Goal: Transaction & Acquisition: Purchase product/service

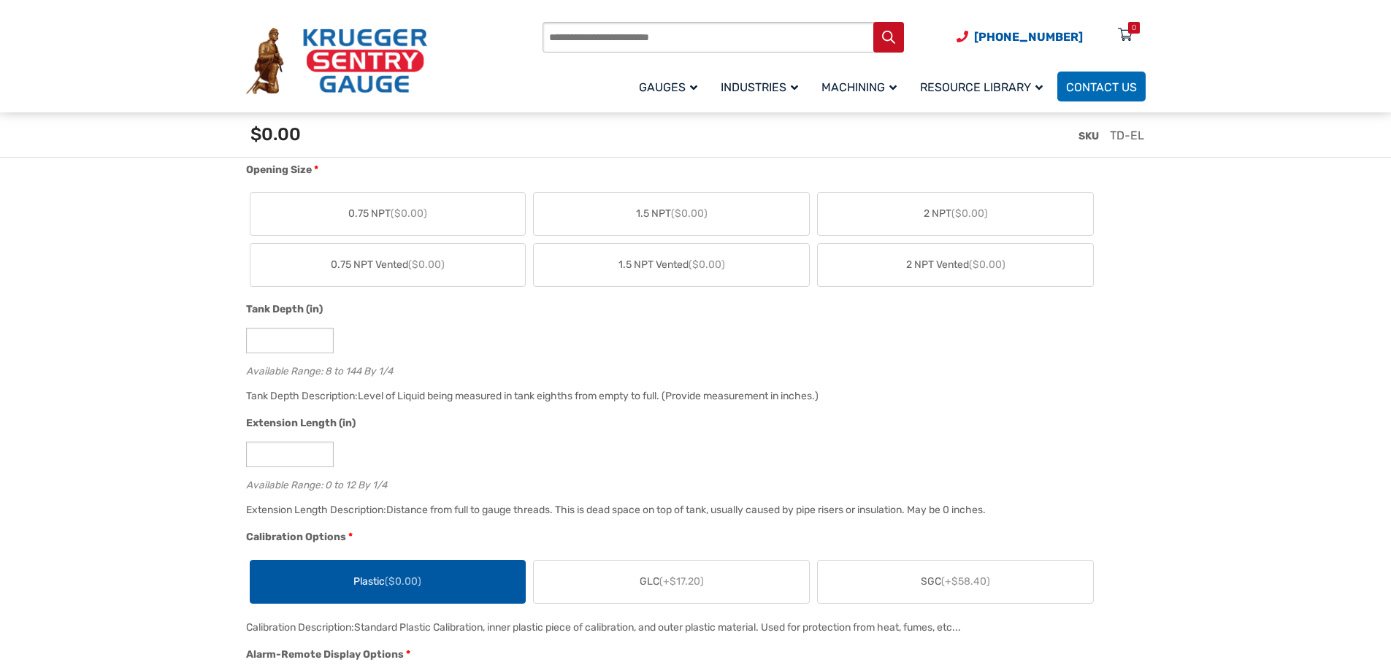
scroll to position [803, 0]
click at [750, 263] on label "1.5 NPT Vented ($0.00)" at bounding box center [671, 263] width 275 height 42
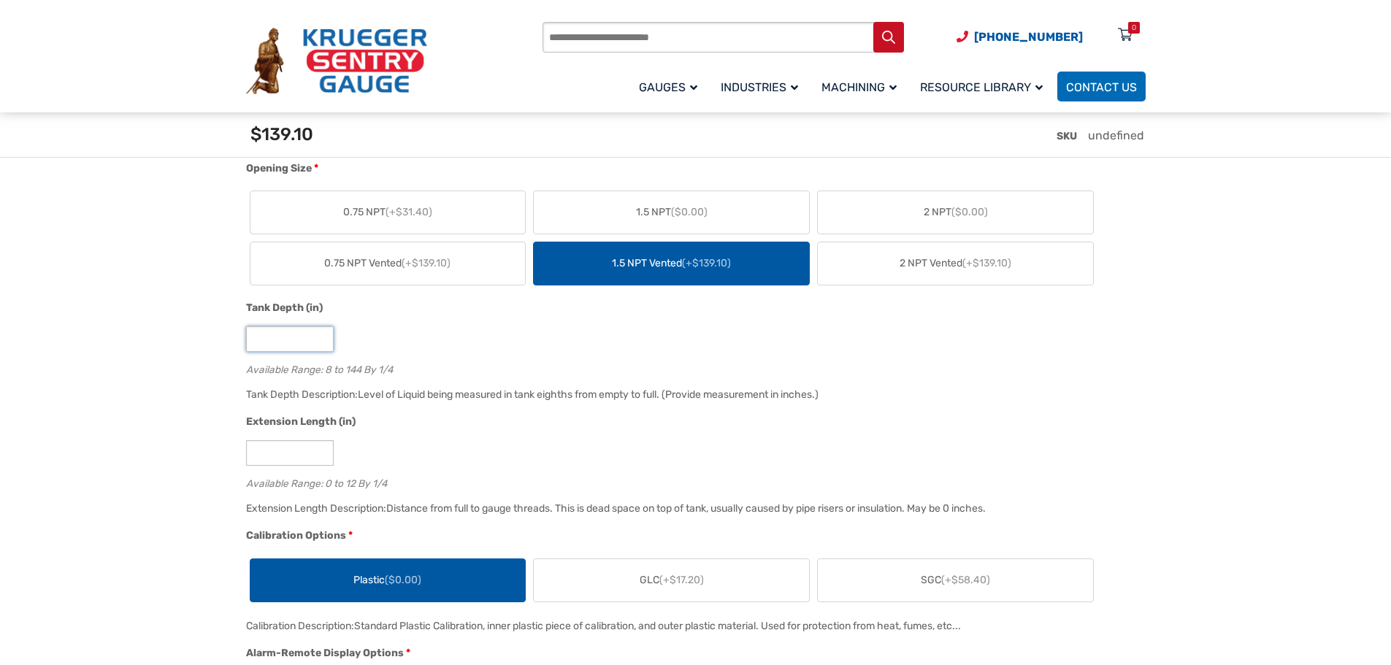
click at [280, 340] on input "*" at bounding box center [290, 339] width 88 height 26
type input "**"
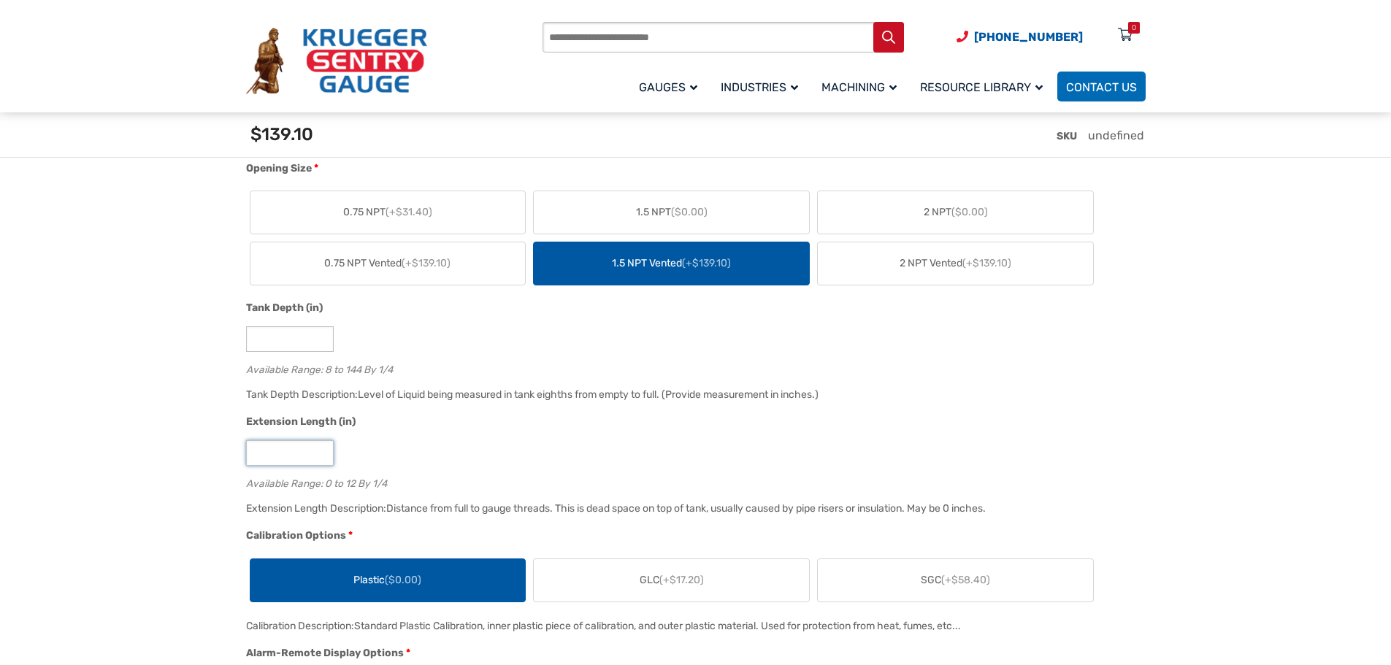
click at [290, 450] on input "*" at bounding box center [290, 453] width 88 height 26
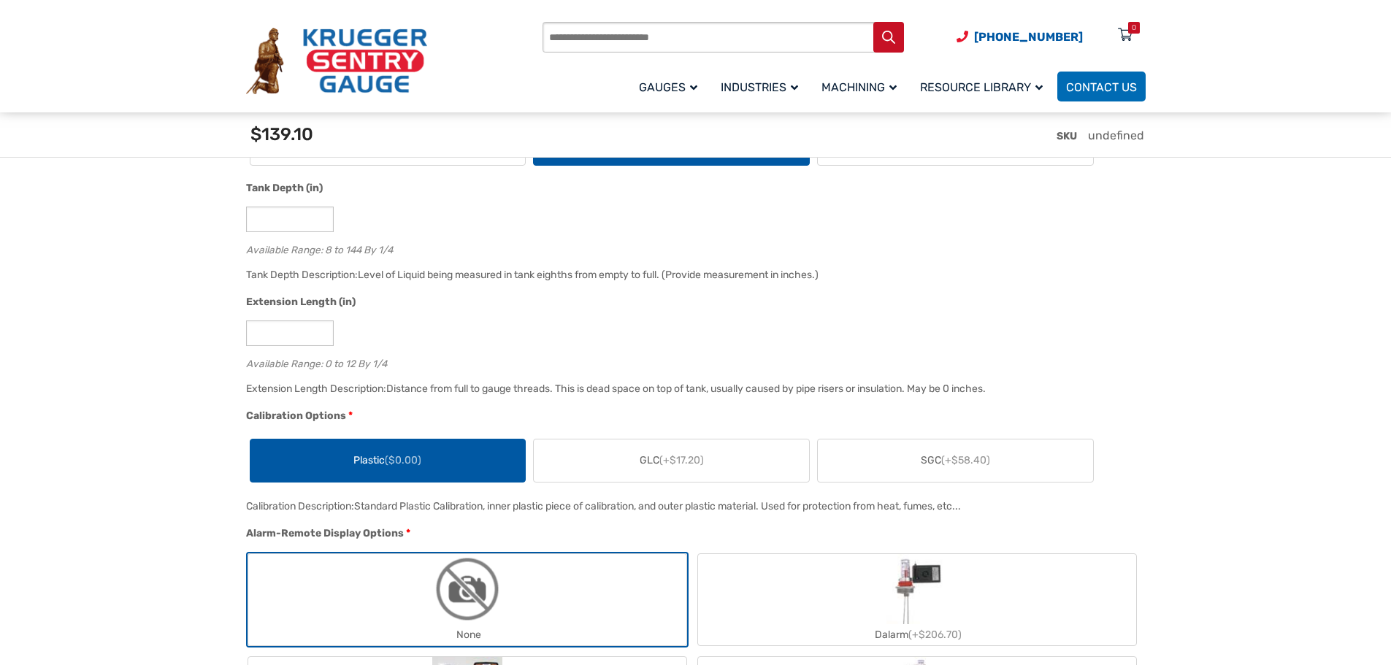
scroll to position [949, 0]
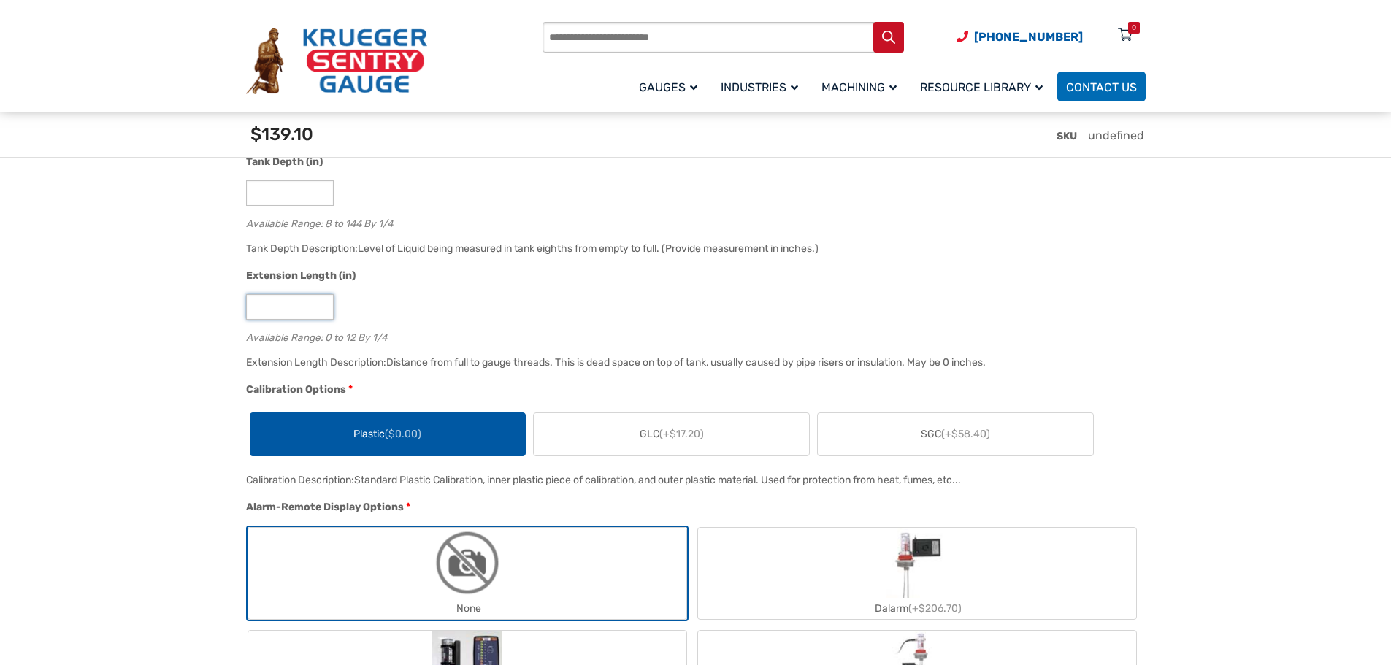
click at [274, 301] on input "**" at bounding box center [290, 307] width 88 height 26
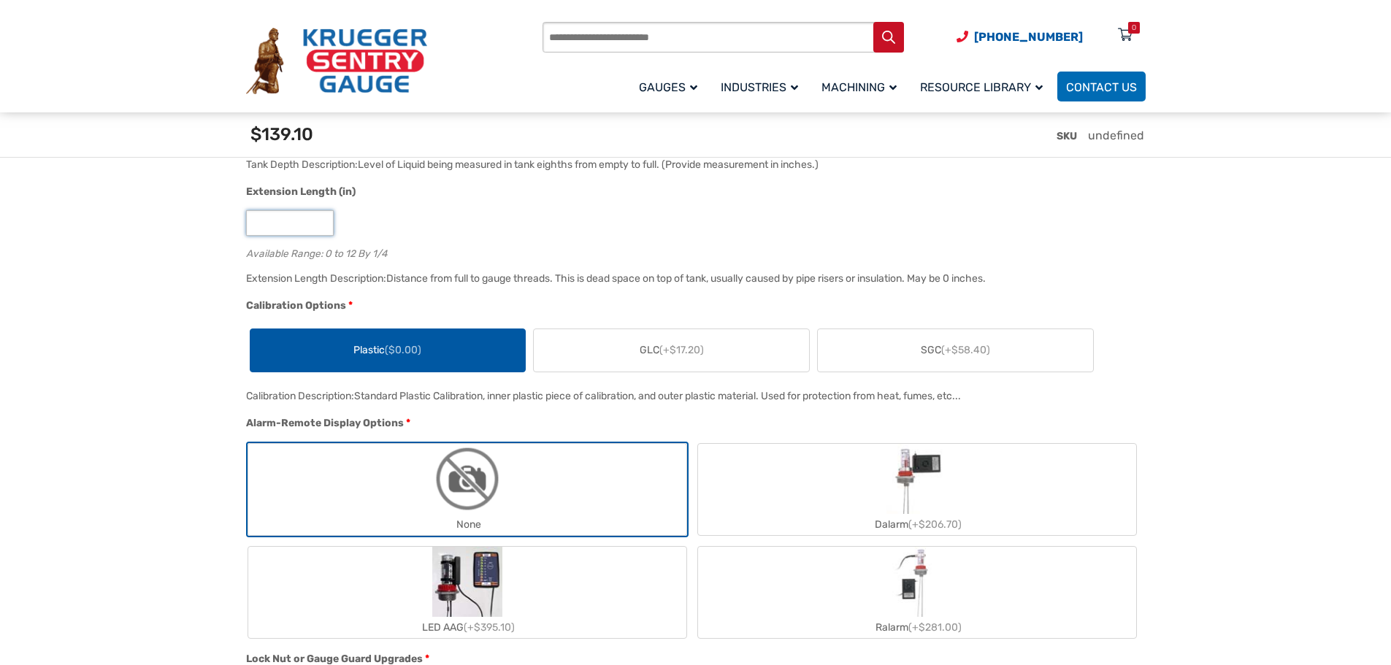
scroll to position [1095, 0]
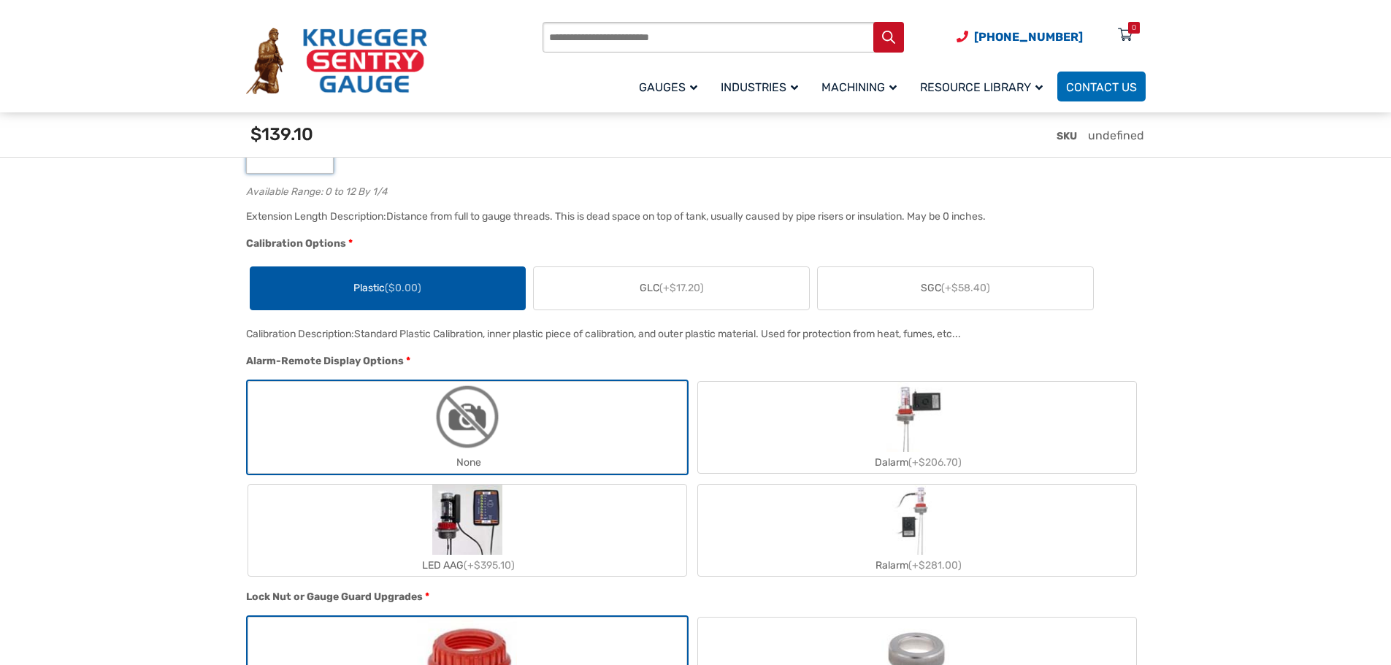
type input "*"
click at [401, 293] on span "($0.00)" at bounding box center [403, 288] width 36 height 12
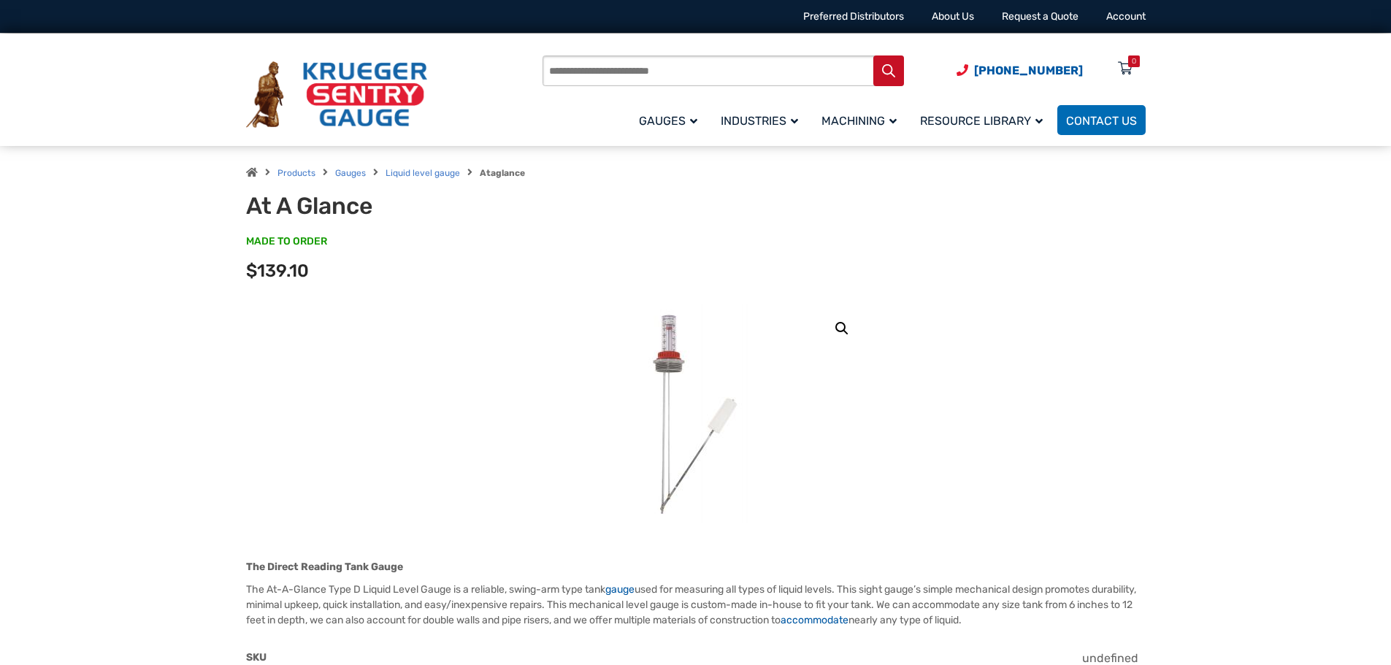
scroll to position [0, 0]
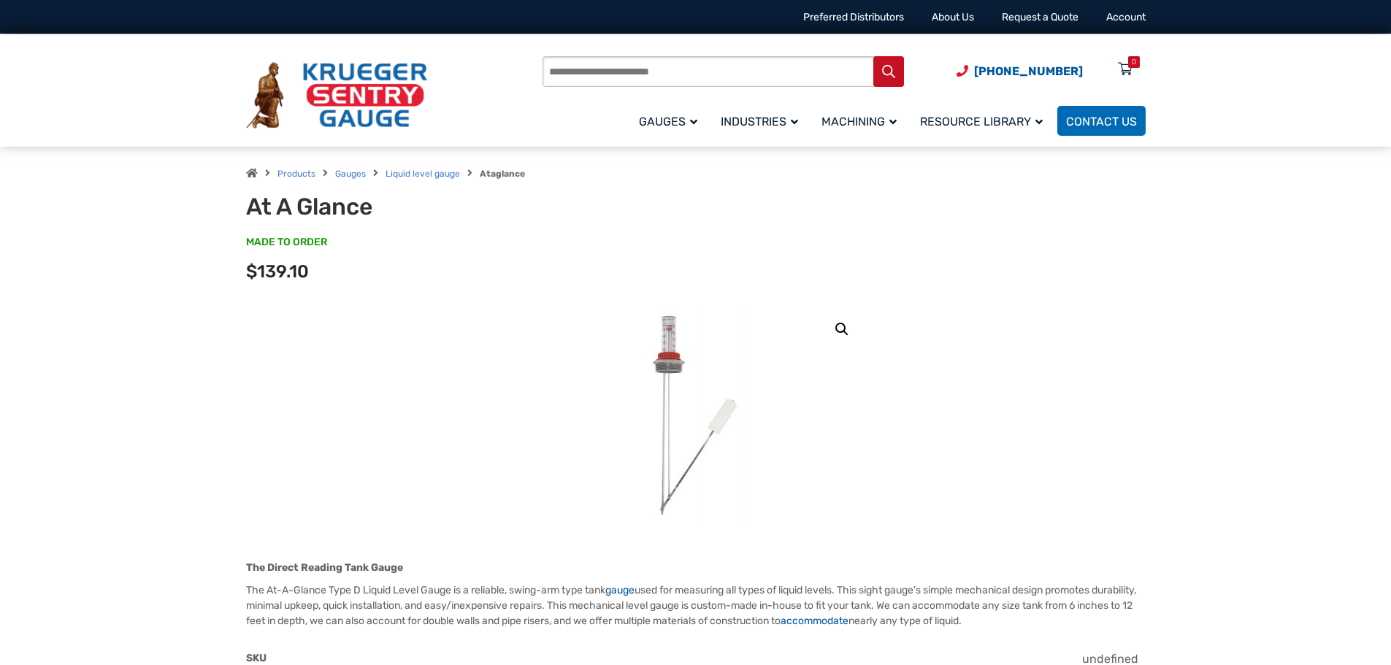
click at [671, 363] on img at bounding box center [694, 413] width 175 height 219
click at [835, 343] on link at bounding box center [695, 413] width 342 height 219
click at [840, 328] on link "🔍" at bounding box center [842, 329] width 26 height 26
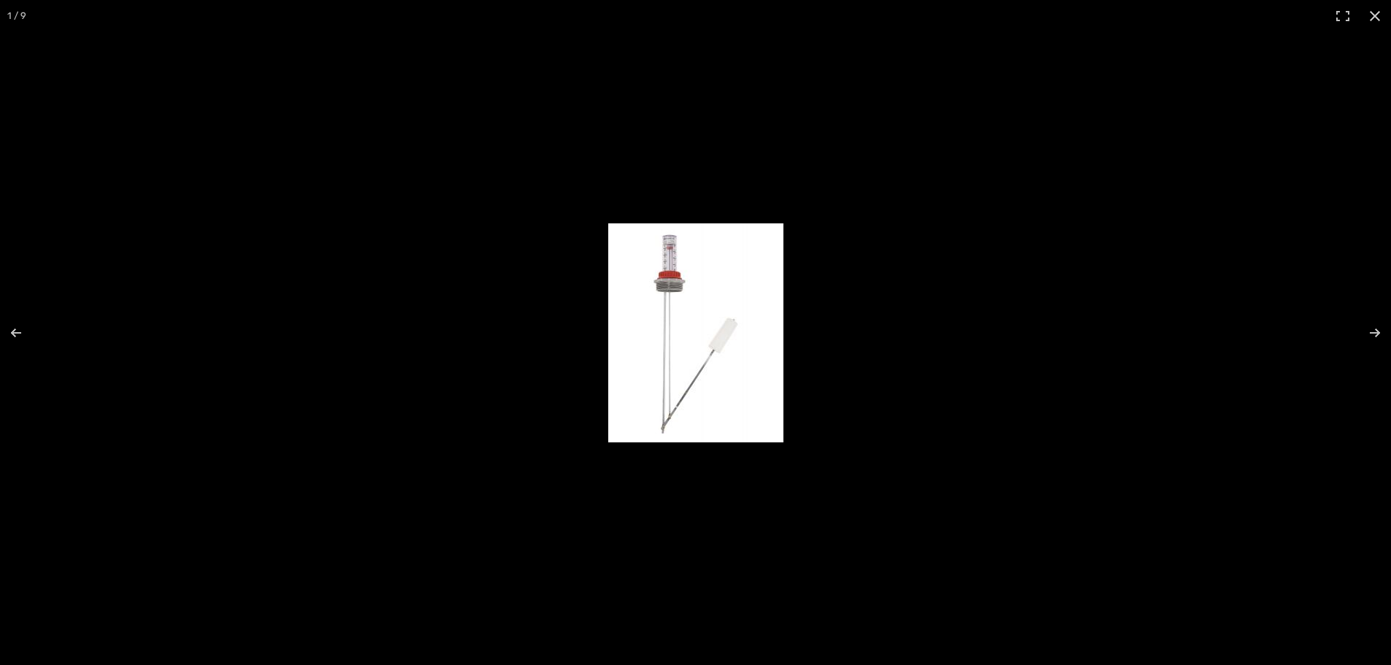
click at [675, 272] on img "Full screen image" at bounding box center [695, 332] width 175 height 219
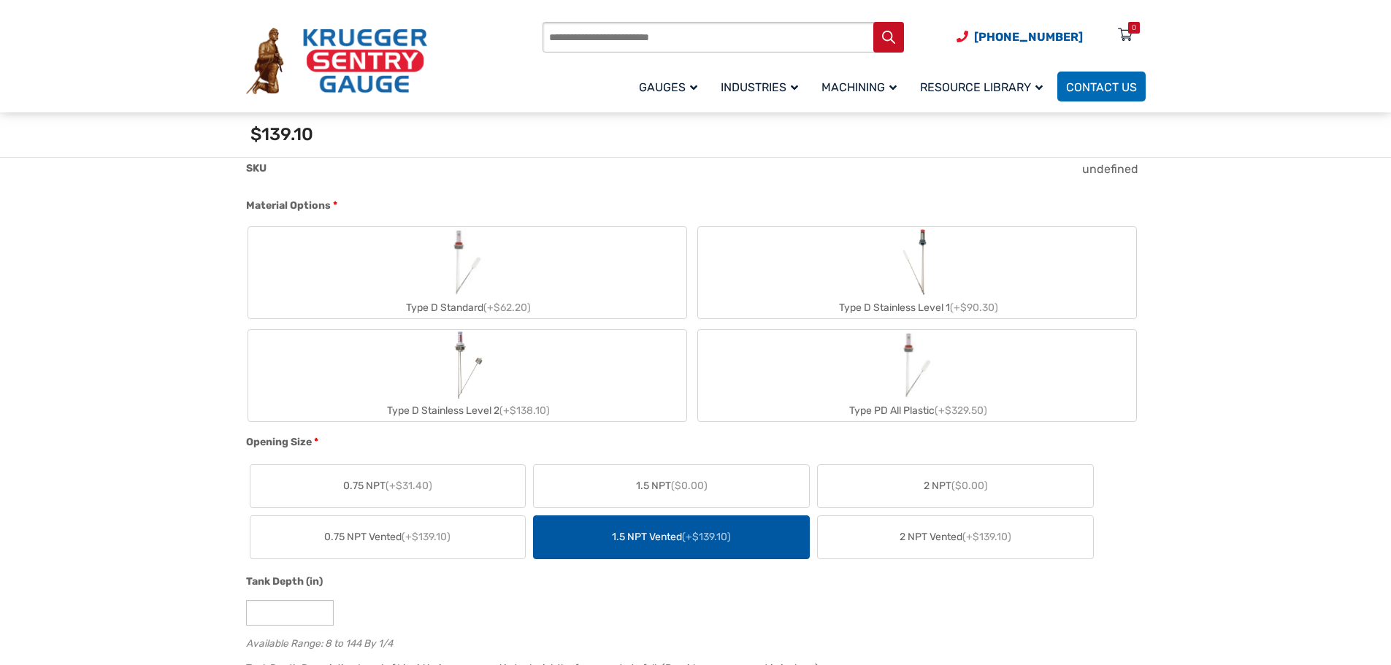
scroll to position [511, 0]
click at [454, 275] on img "Type D Standard" at bounding box center [467, 261] width 70 height 70
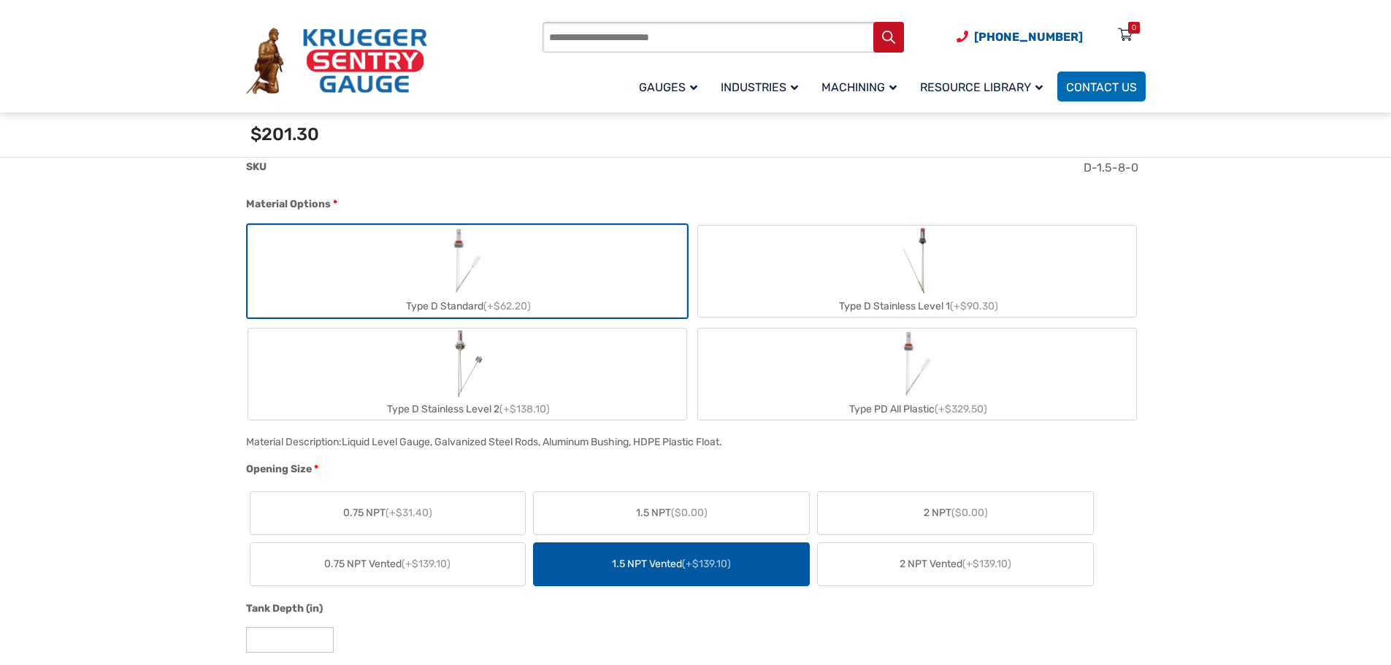
click at [471, 263] on img "Type D Standard" at bounding box center [467, 261] width 70 height 70
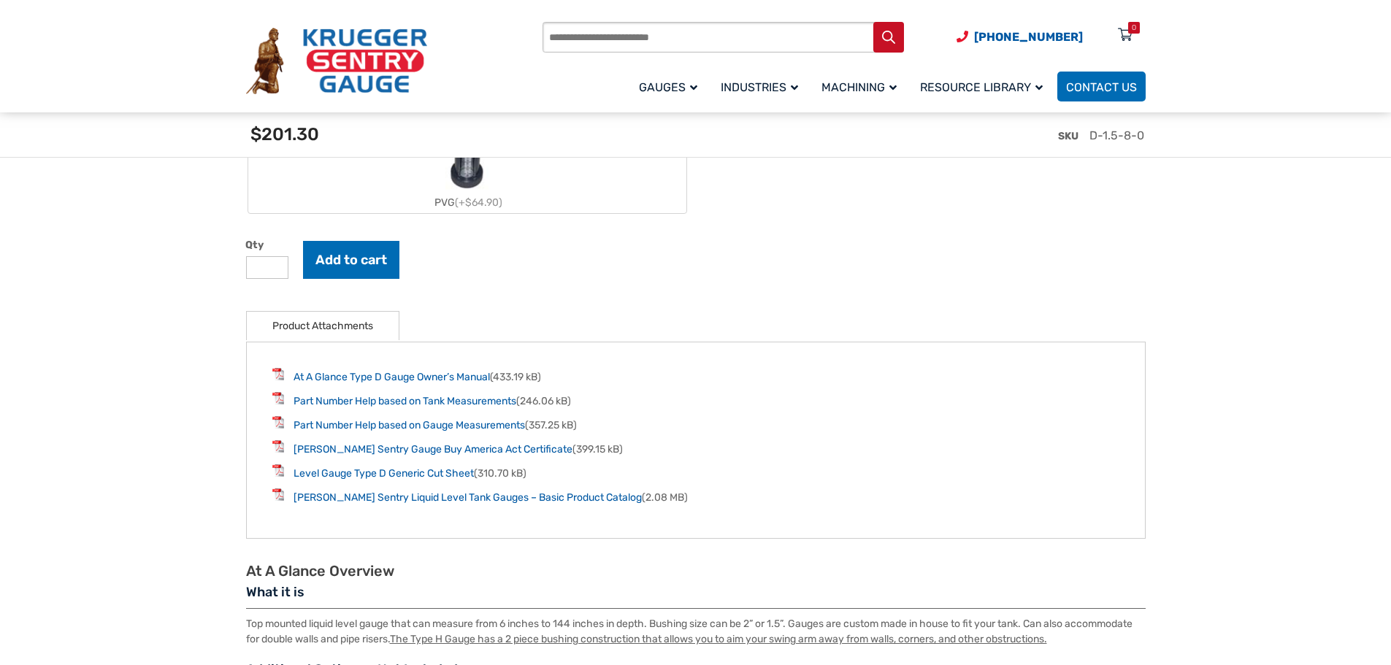
scroll to position [1898, 0]
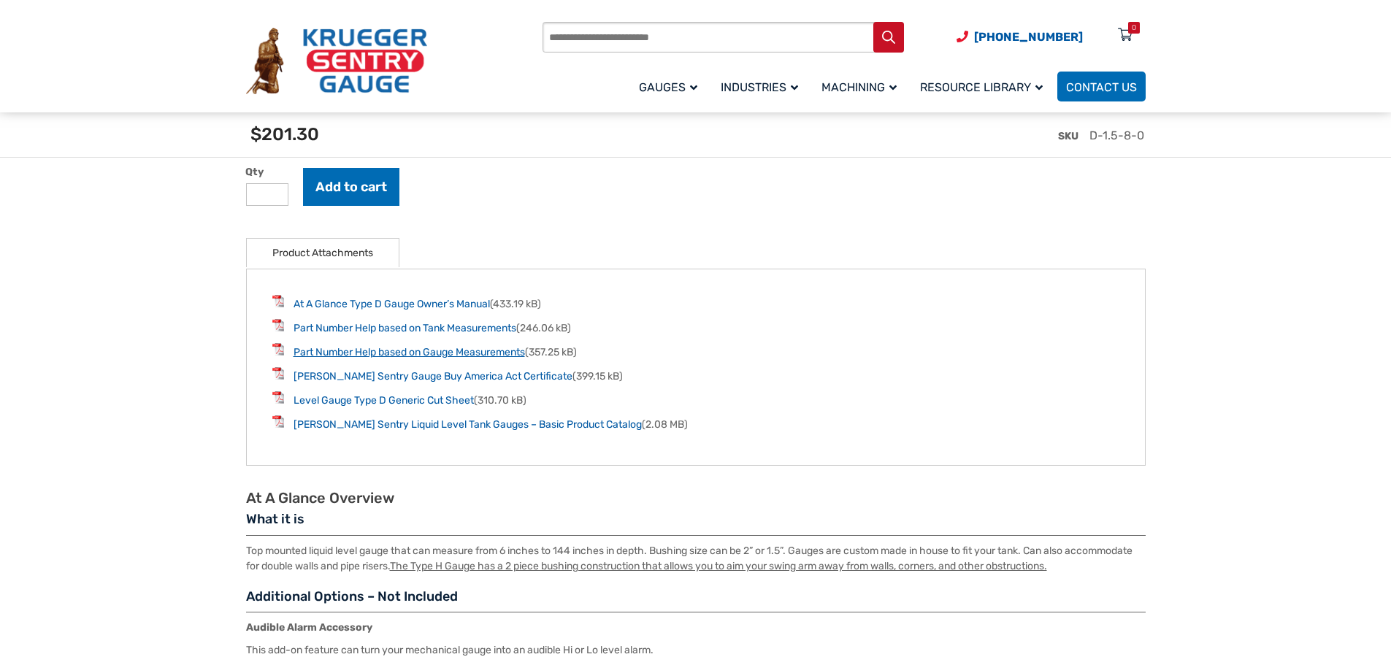
click at [397, 356] on link "Part Number Help based on Gauge Measurements" at bounding box center [408, 352] width 231 height 12
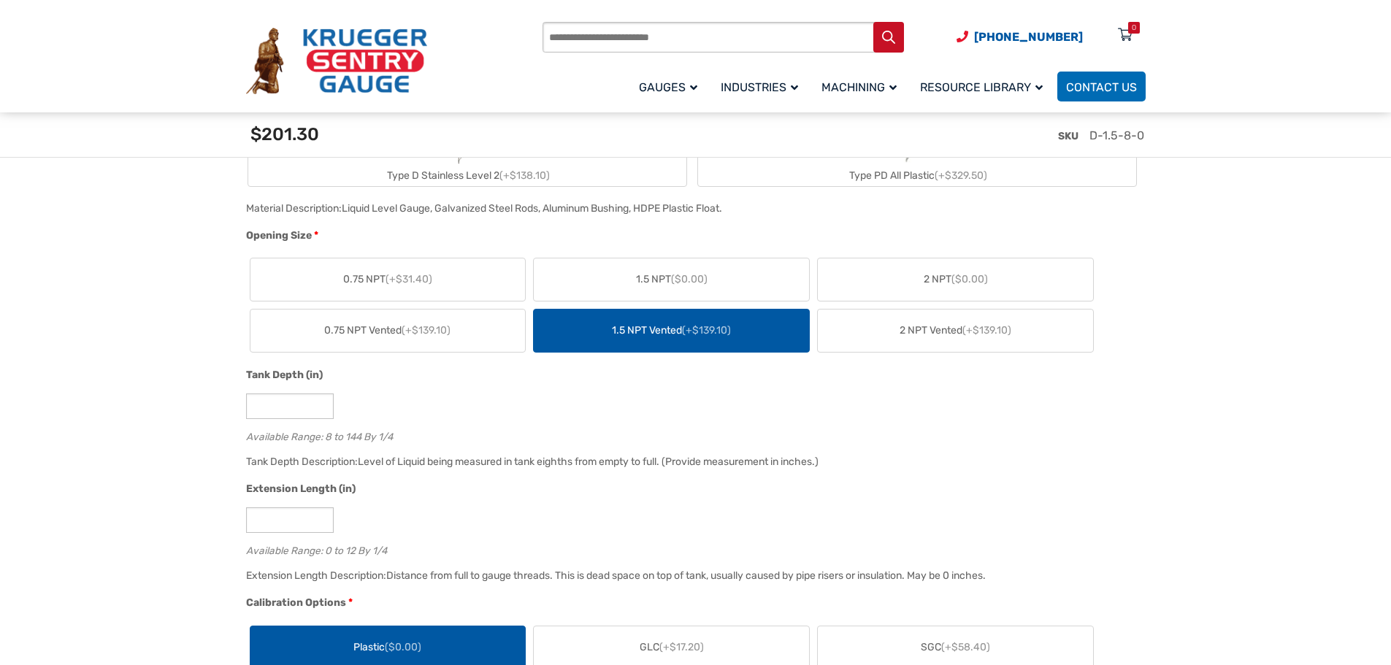
scroll to position [803, 0]
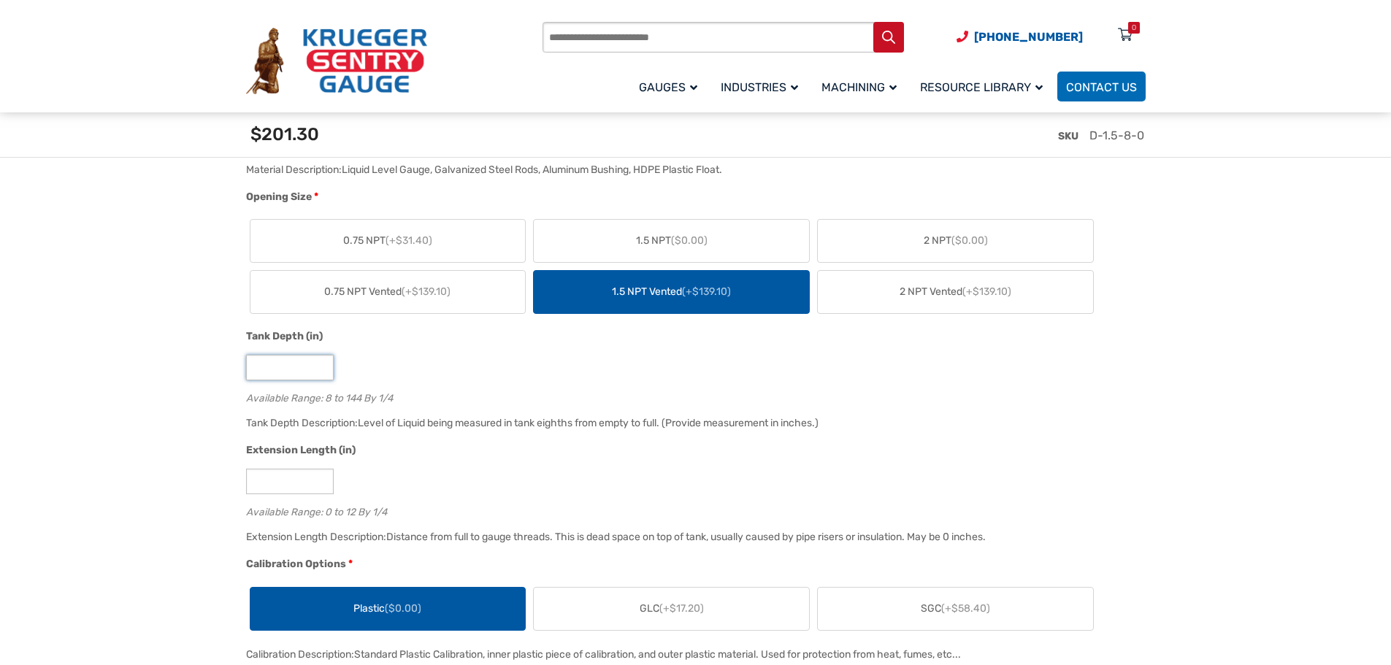
click at [271, 361] on input "*" at bounding box center [290, 368] width 88 height 26
type input "**"
click at [285, 483] on input "*" at bounding box center [290, 482] width 88 height 26
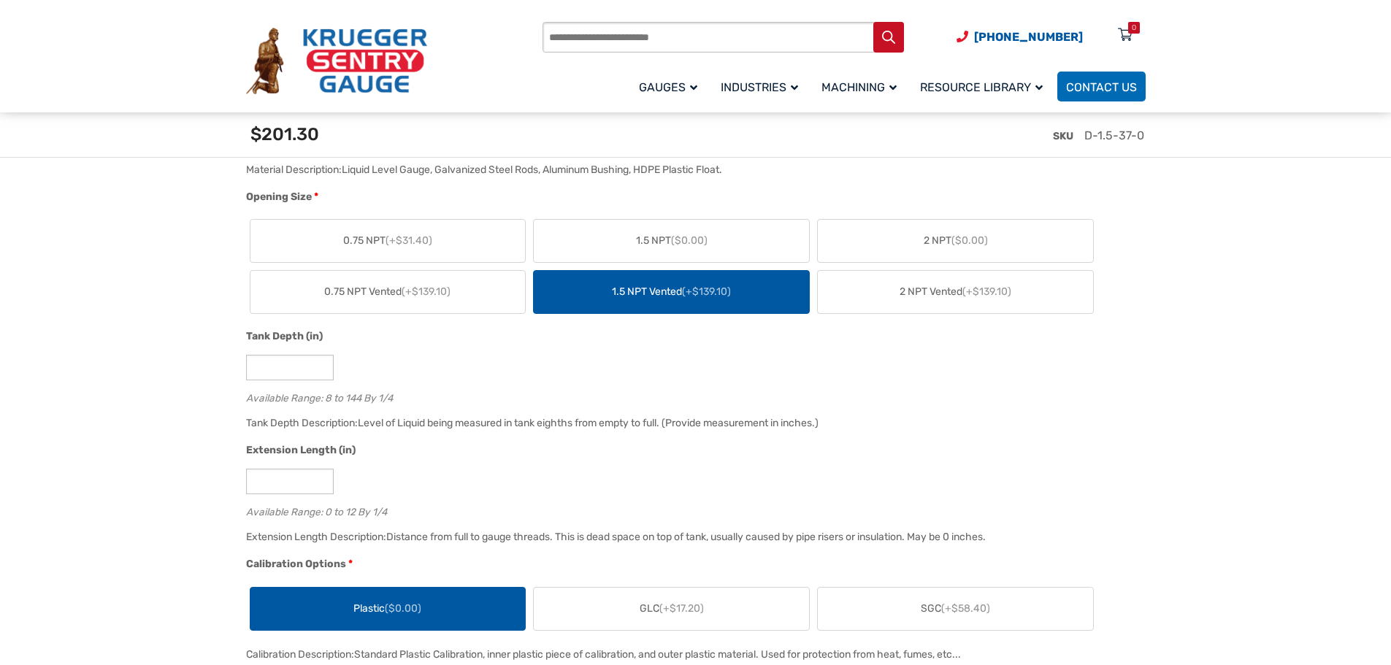
click at [397, 613] on span "($0.00)" at bounding box center [403, 608] width 36 height 12
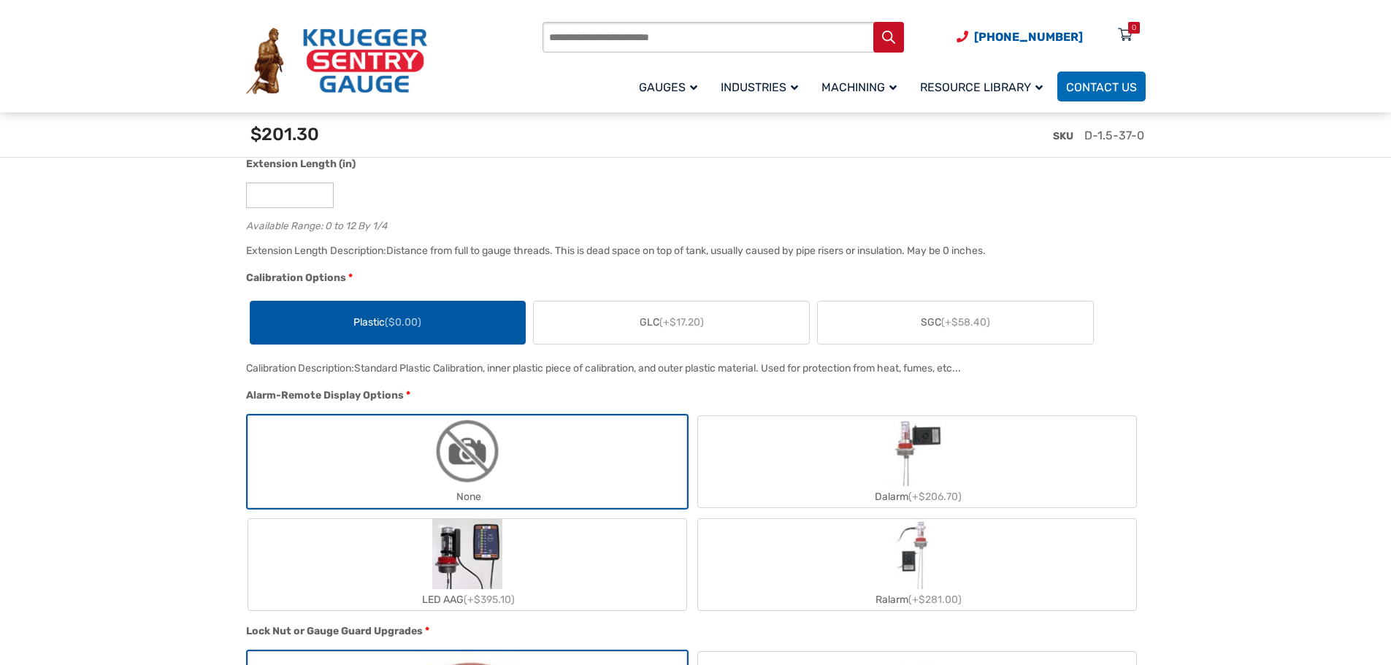
scroll to position [1241, 0]
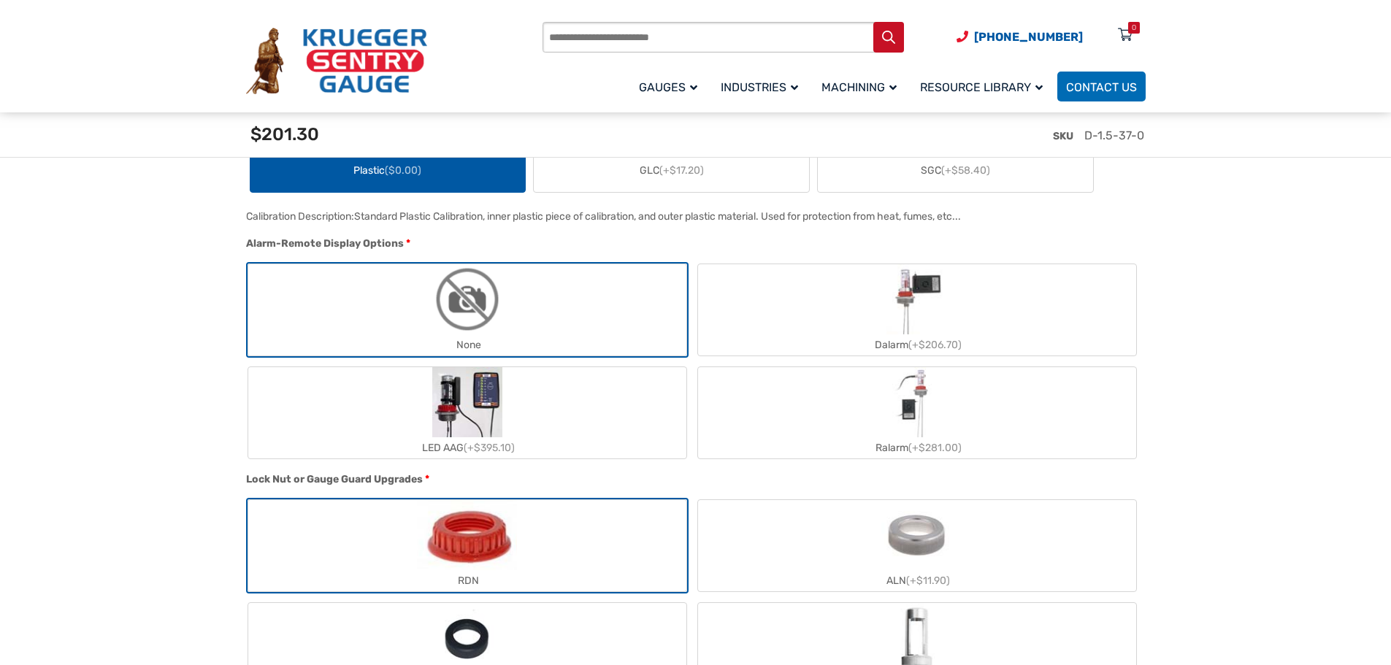
click at [489, 310] on img "None" at bounding box center [467, 299] width 70 height 70
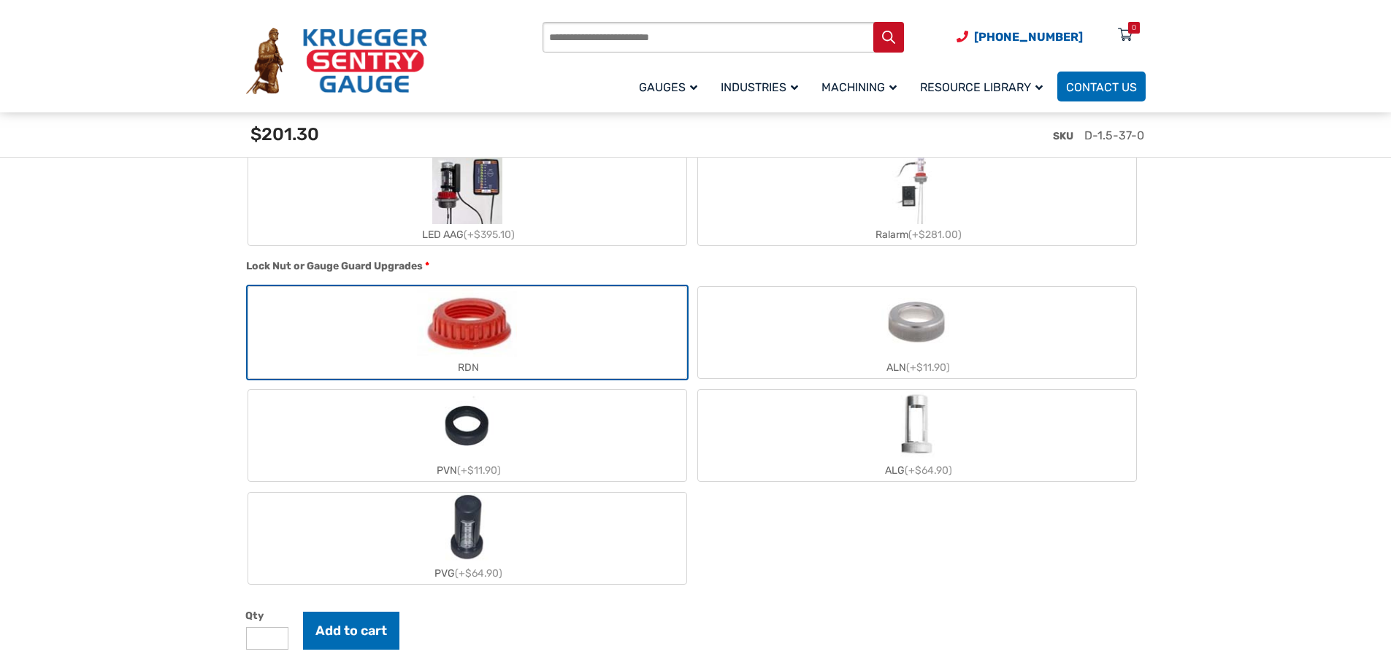
scroll to position [1533, 0]
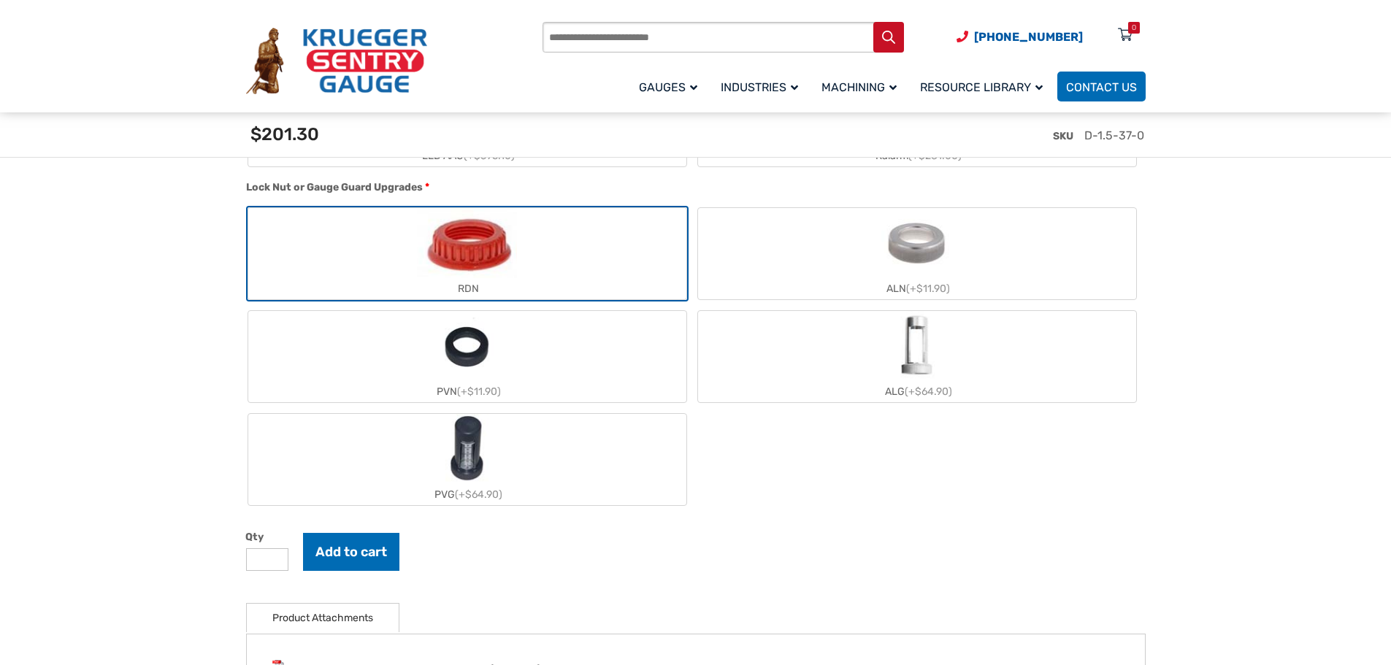
click at [479, 251] on img "RDN" at bounding box center [466, 243] width 99 height 70
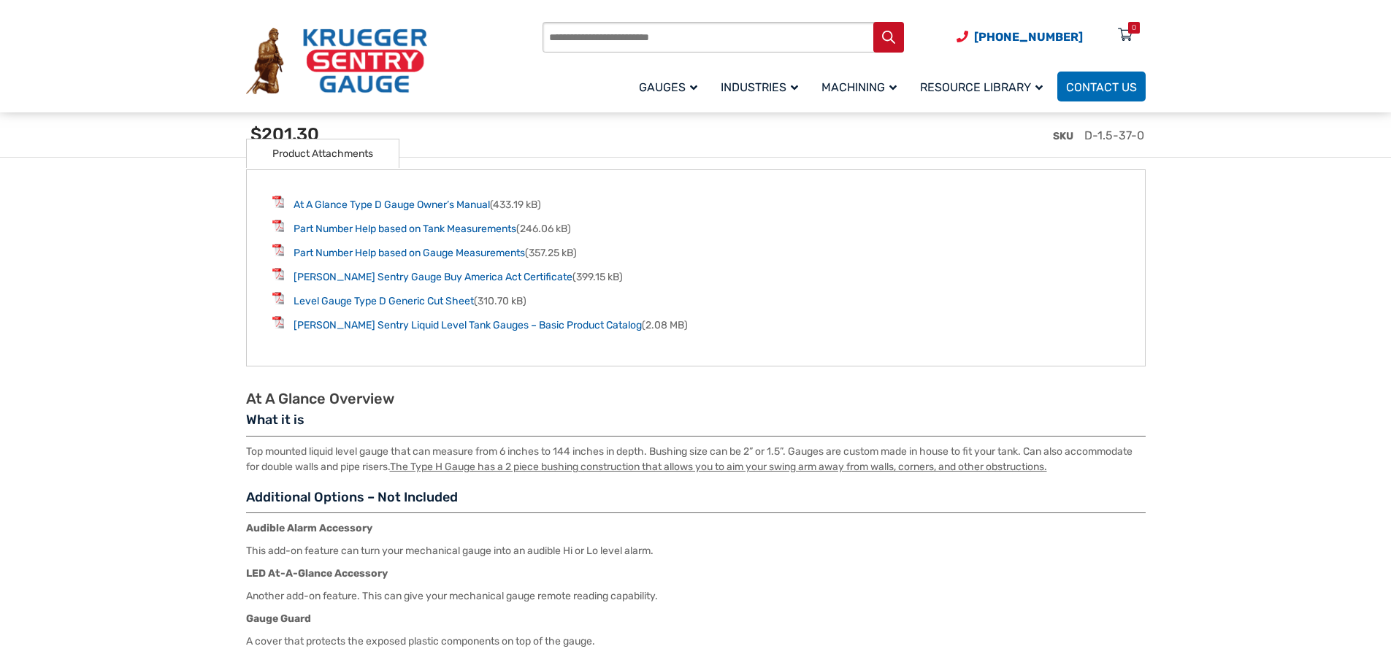
scroll to position [1971, 0]
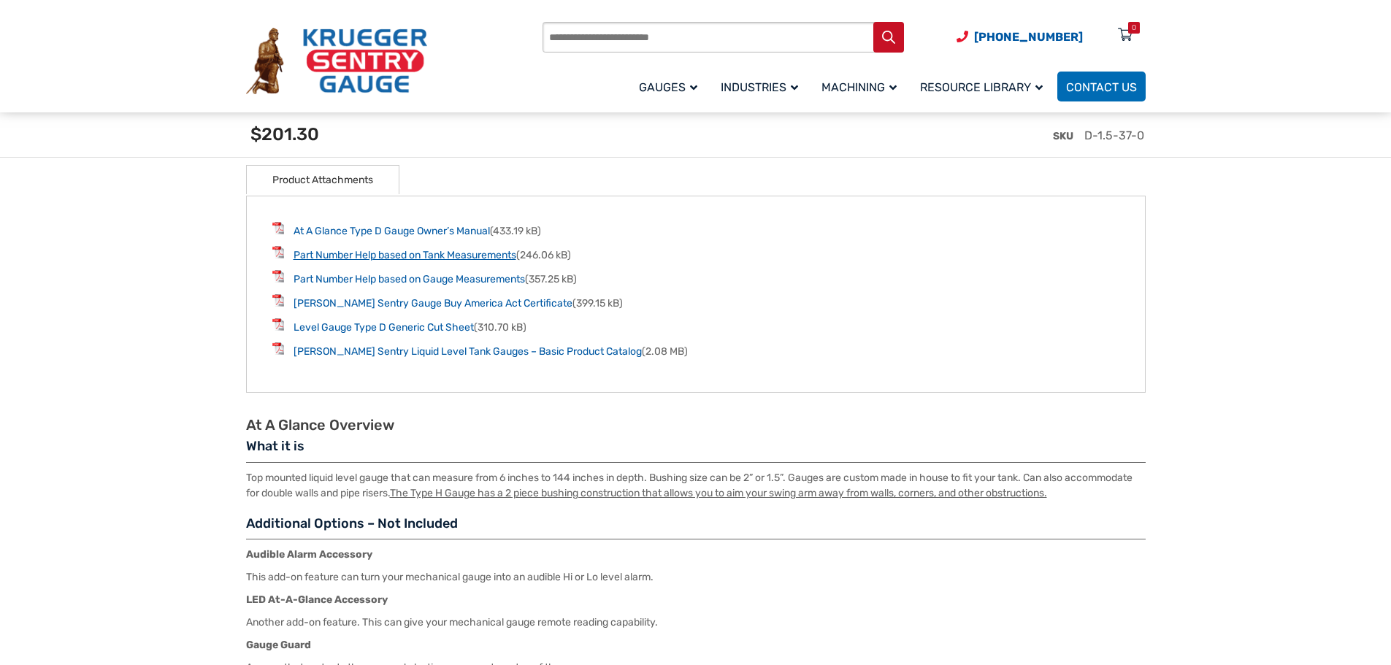
click at [381, 258] on link "Part Number Help based on Tank Measurements" at bounding box center [404, 255] width 223 height 12
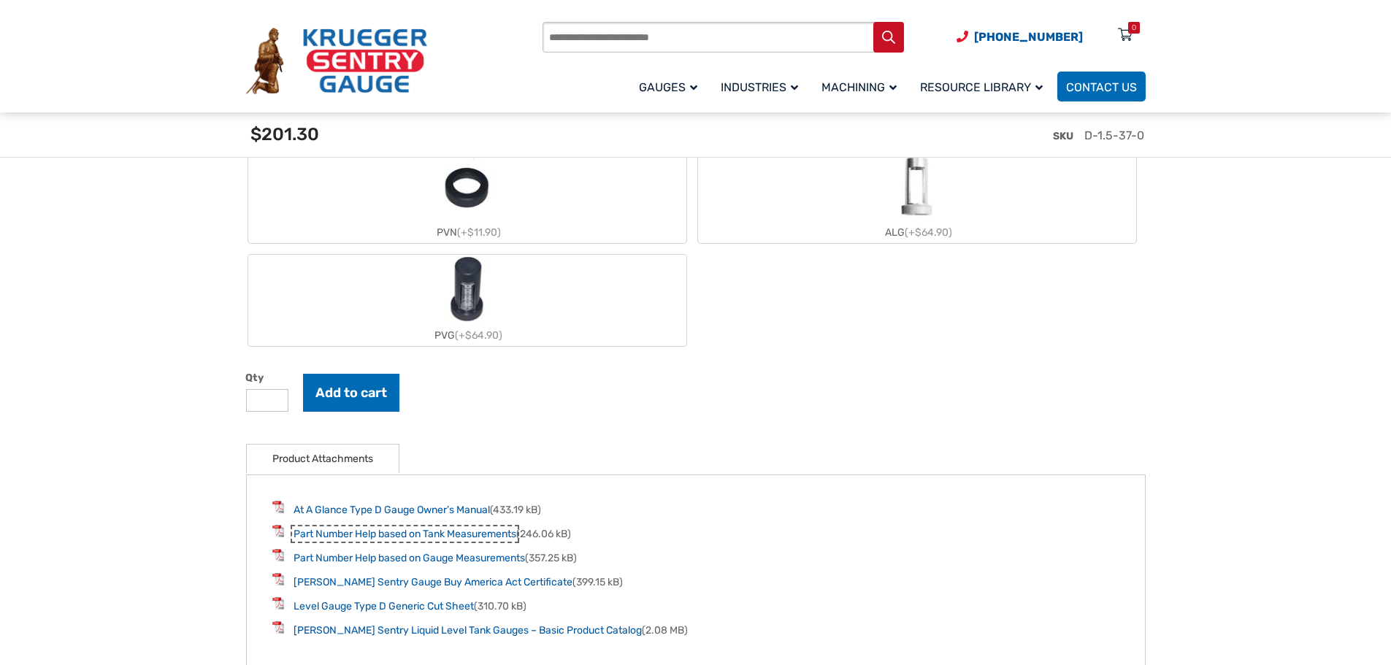
scroll to position [1679, 0]
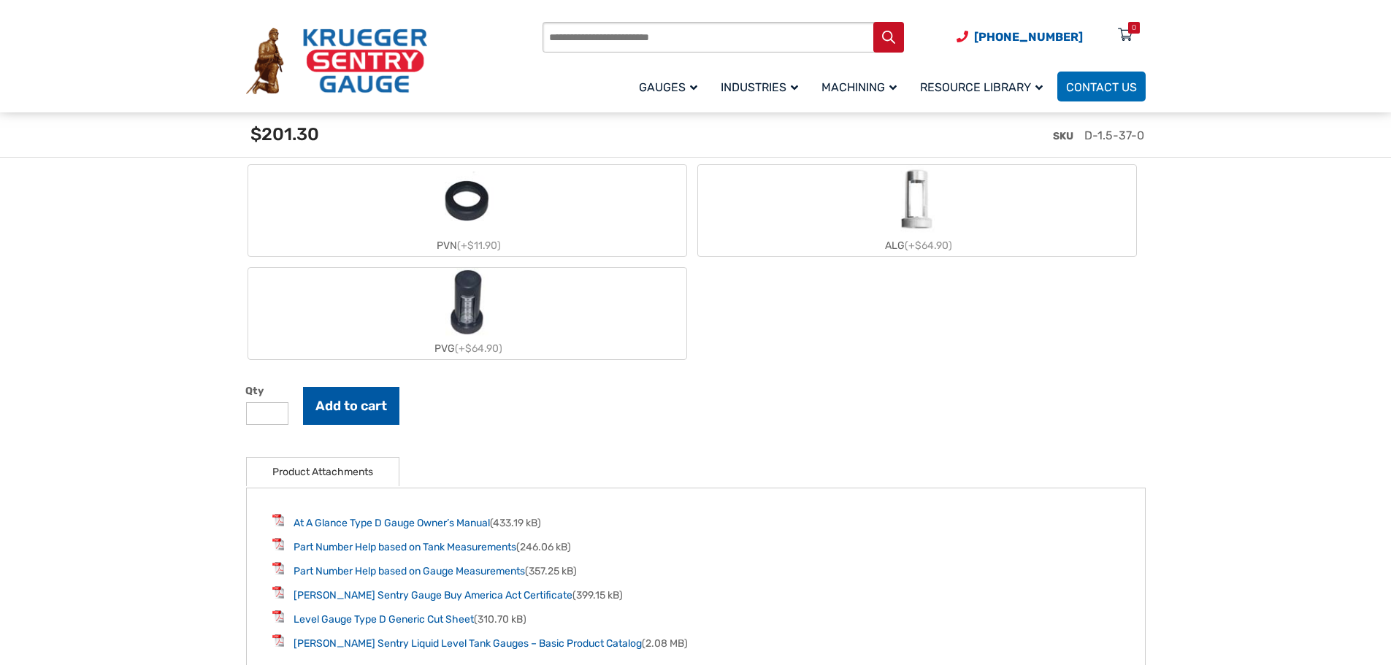
click at [345, 414] on button "Add to cart" at bounding box center [351, 406] width 96 height 38
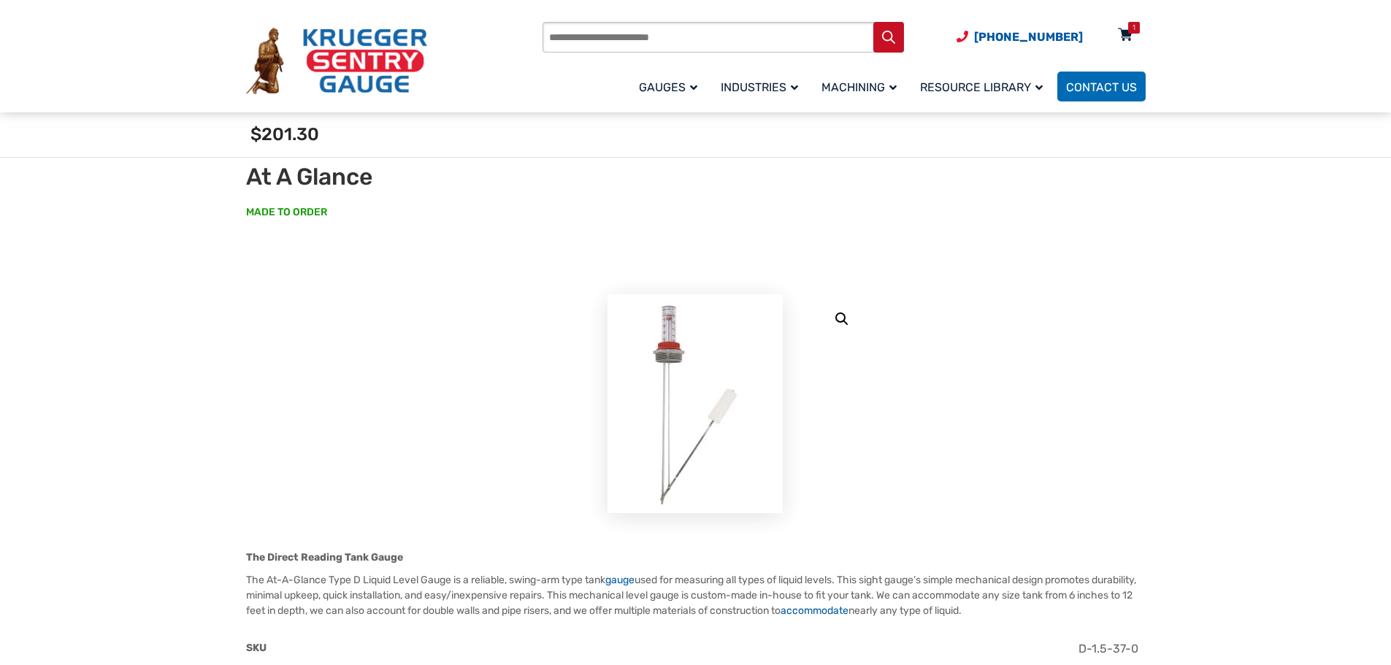
scroll to position [0, 0]
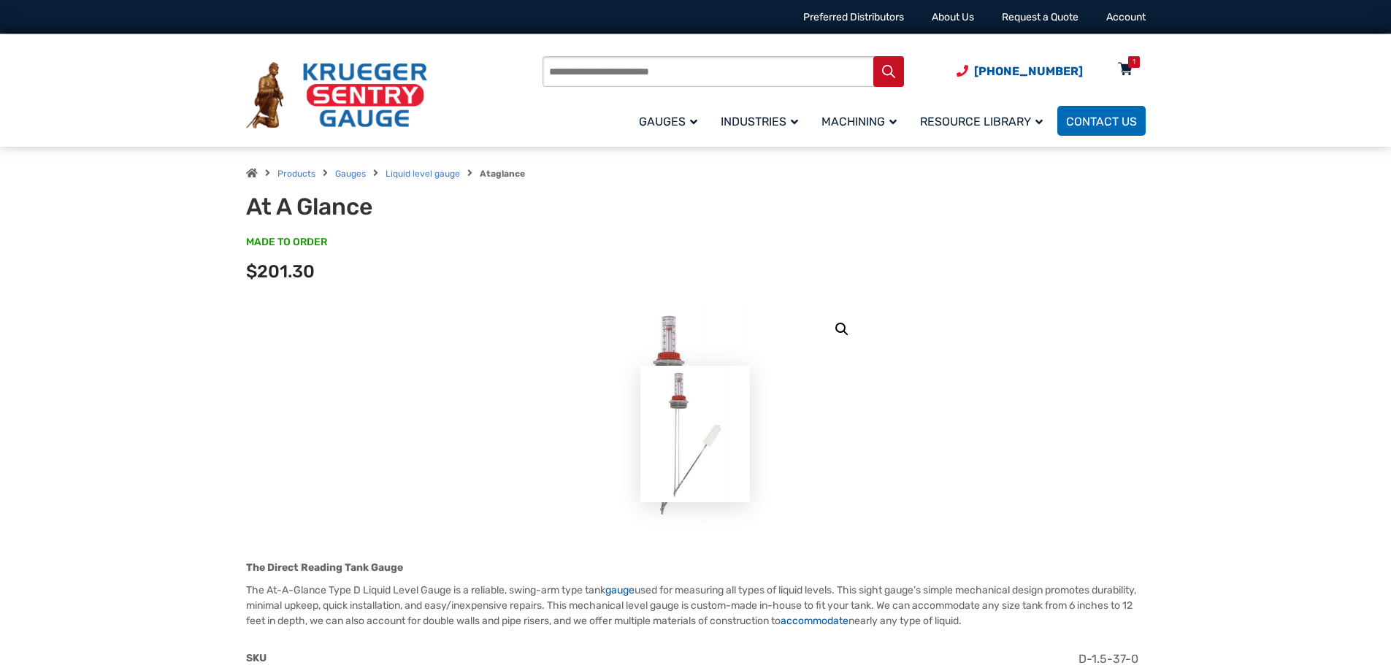
click at [1126, 33] on div "(920) 434-8860 Preferred Distributors About Us Request a Quote Account" at bounding box center [695, 17] width 934 height 34
click at [1123, 66] on icon at bounding box center [1125, 69] width 15 height 23
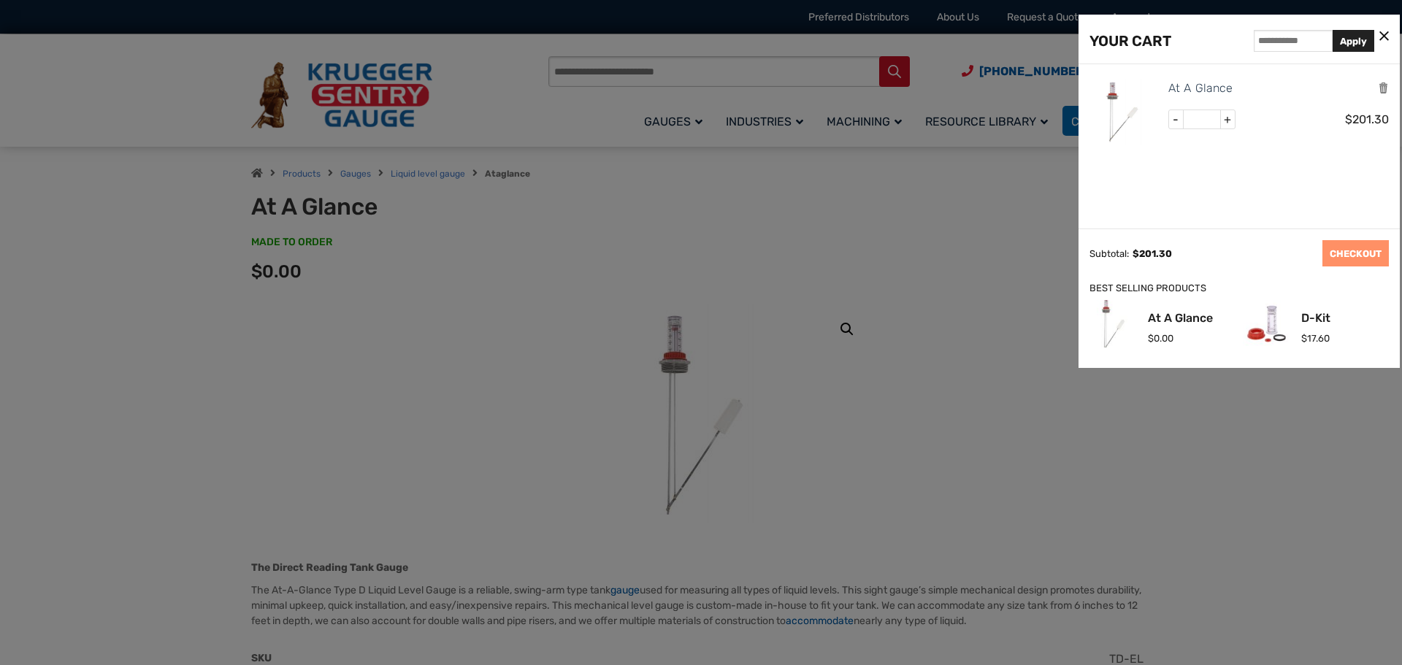
click at [1317, 154] on ul "At A Glance - * + $ 201.30" at bounding box center [1238, 114] width 299 height 100
click at [1358, 259] on link "CHECKOUT" at bounding box center [1355, 253] width 66 height 26
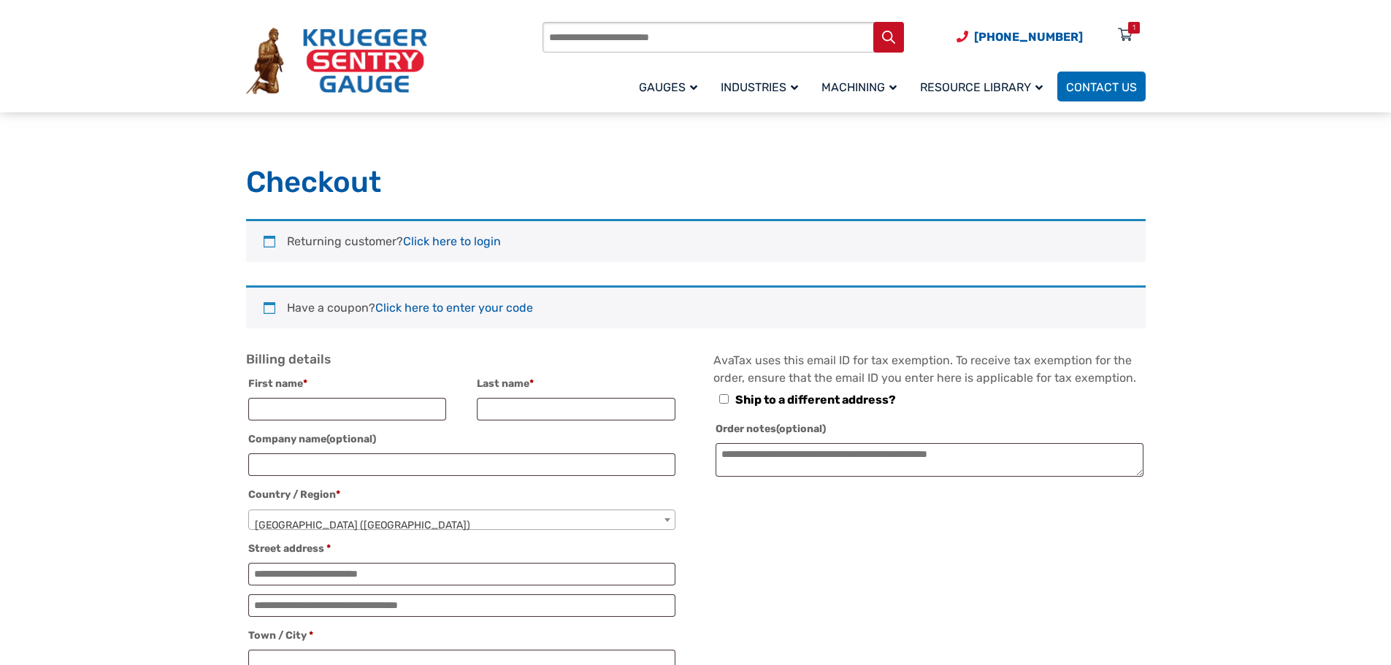
select select "**"
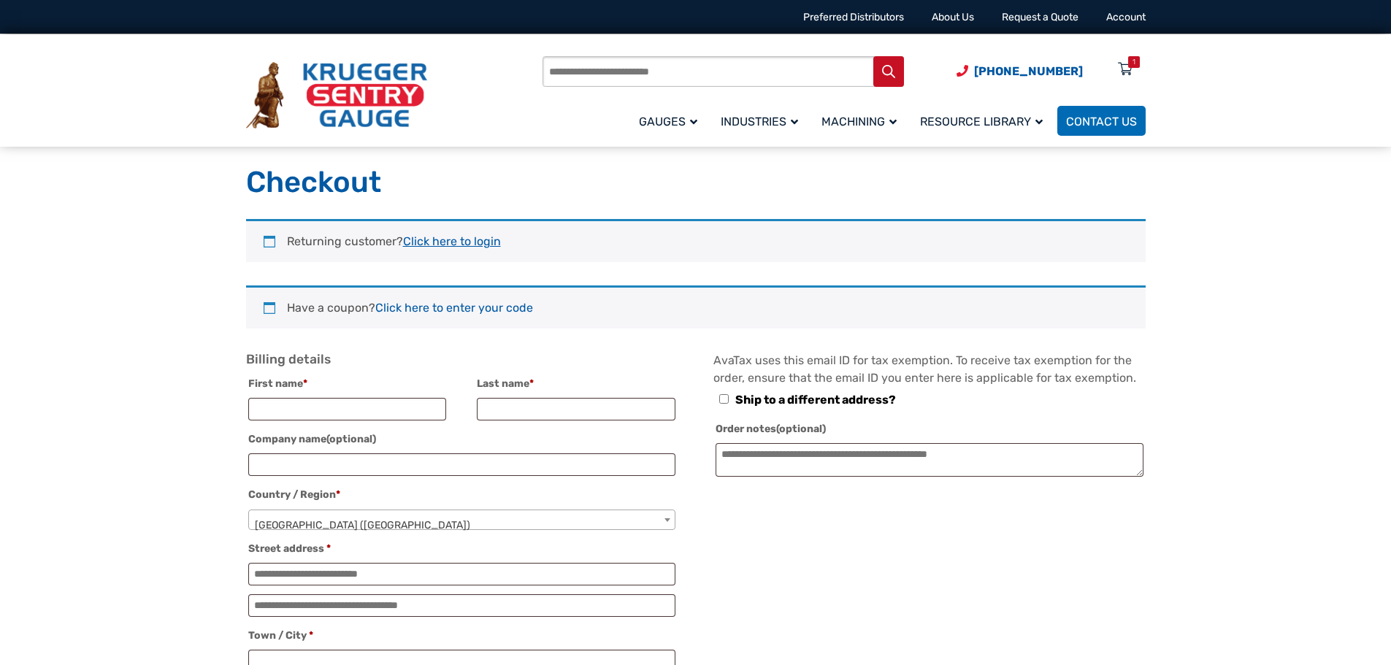
click at [444, 240] on link "Click here to login" at bounding box center [452, 241] width 98 height 14
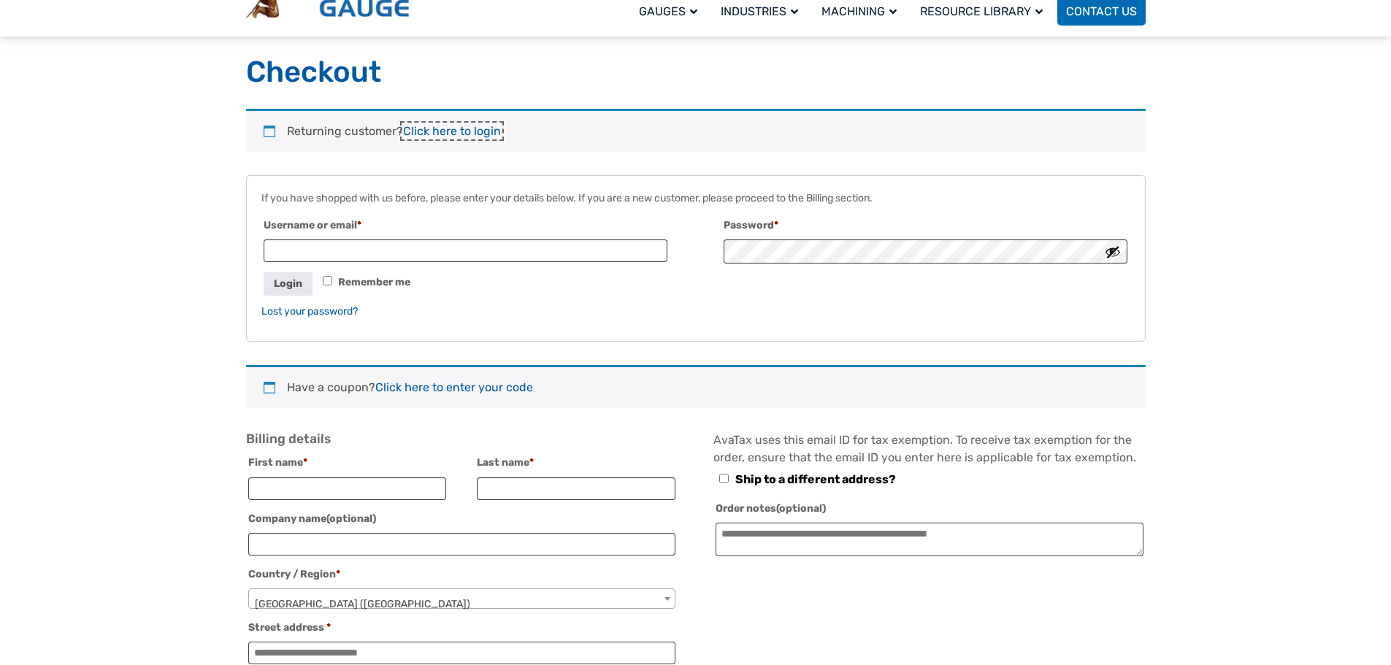
scroll to position [30, 0]
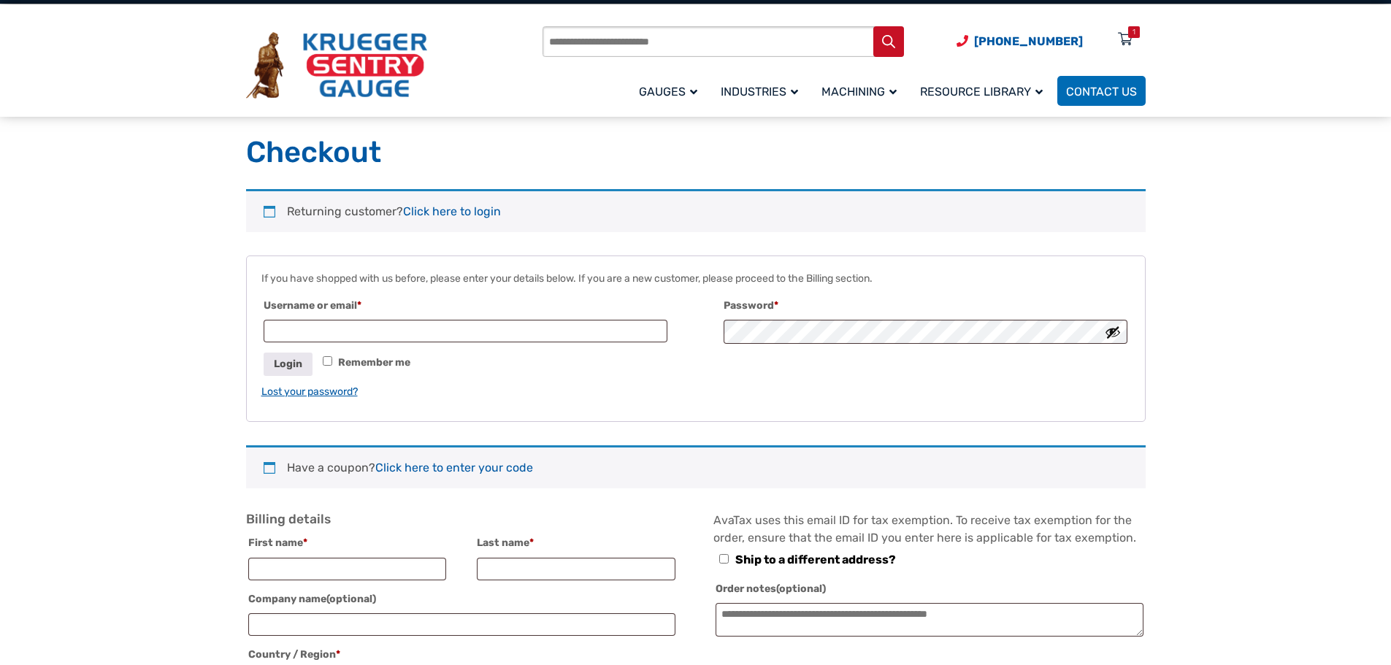
click at [322, 389] on link "Lost your password?" at bounding box center [309, 391] width 96 height 12
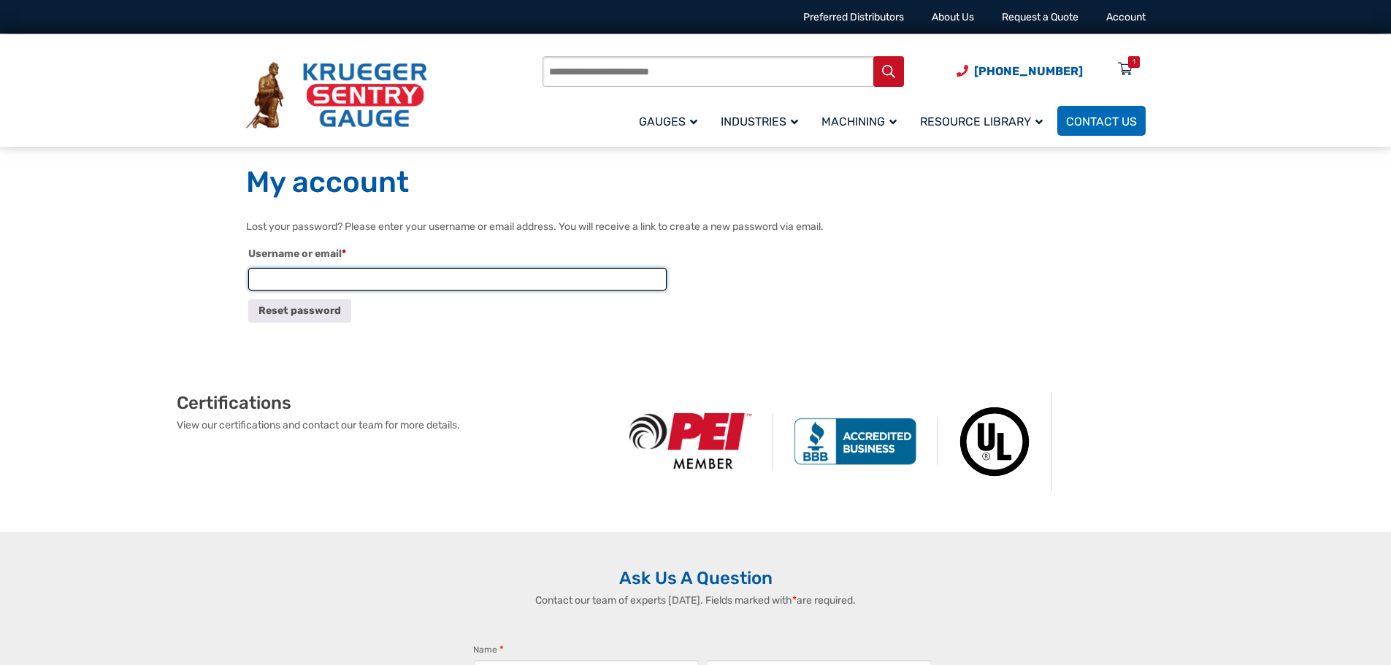
click at [309, 280] on input "Username or email * Required" at bounding box center [457, 279] width 418 height 23
type input "**********"
click at [315, 318] on button "Reset password" at bounding box center [299, 310] width 103 height 23
